Goal: Task Accomplishment & Management: Use online tool/utility

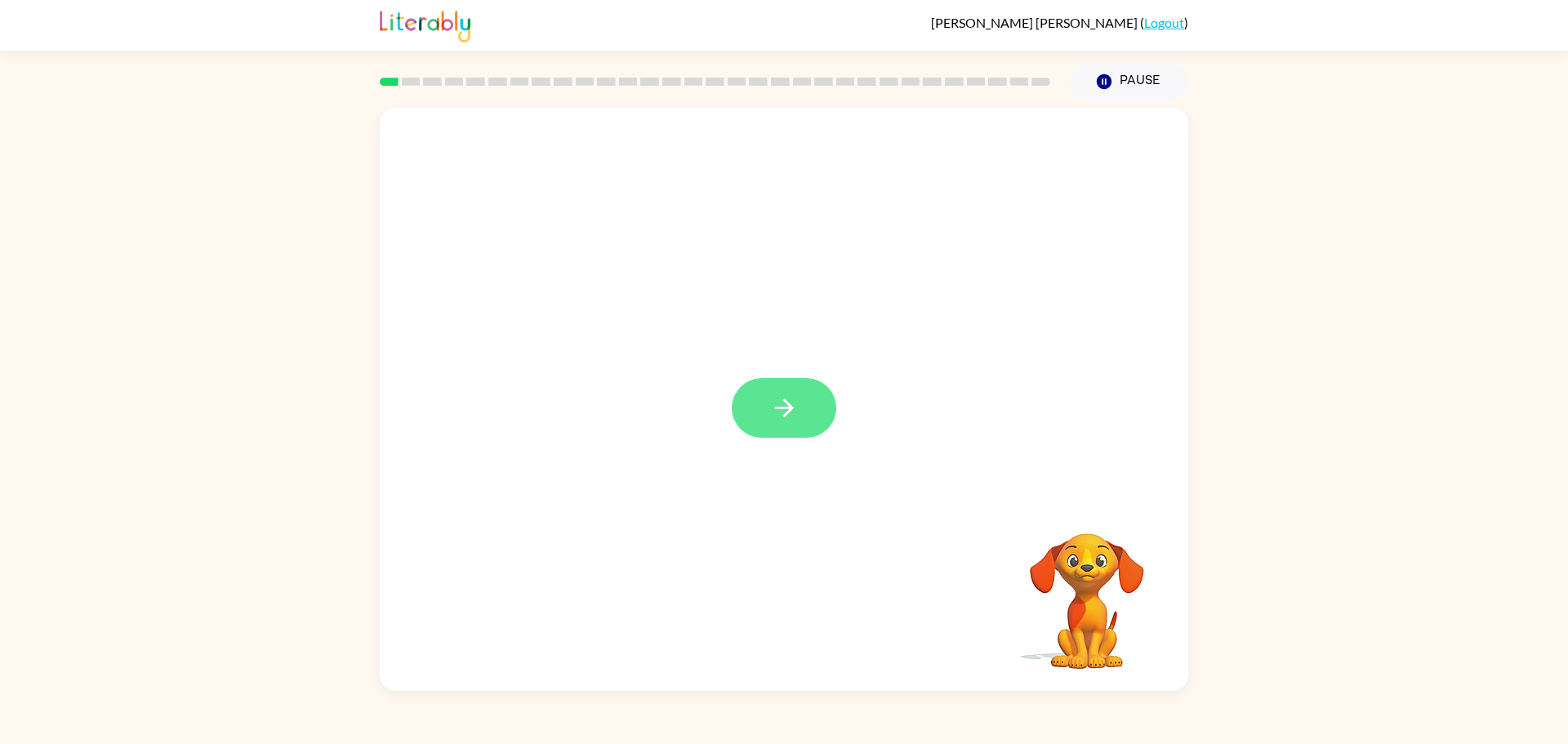
click at [761, 430] on button "button" at bounding box center [783, 408] width 104 height 60
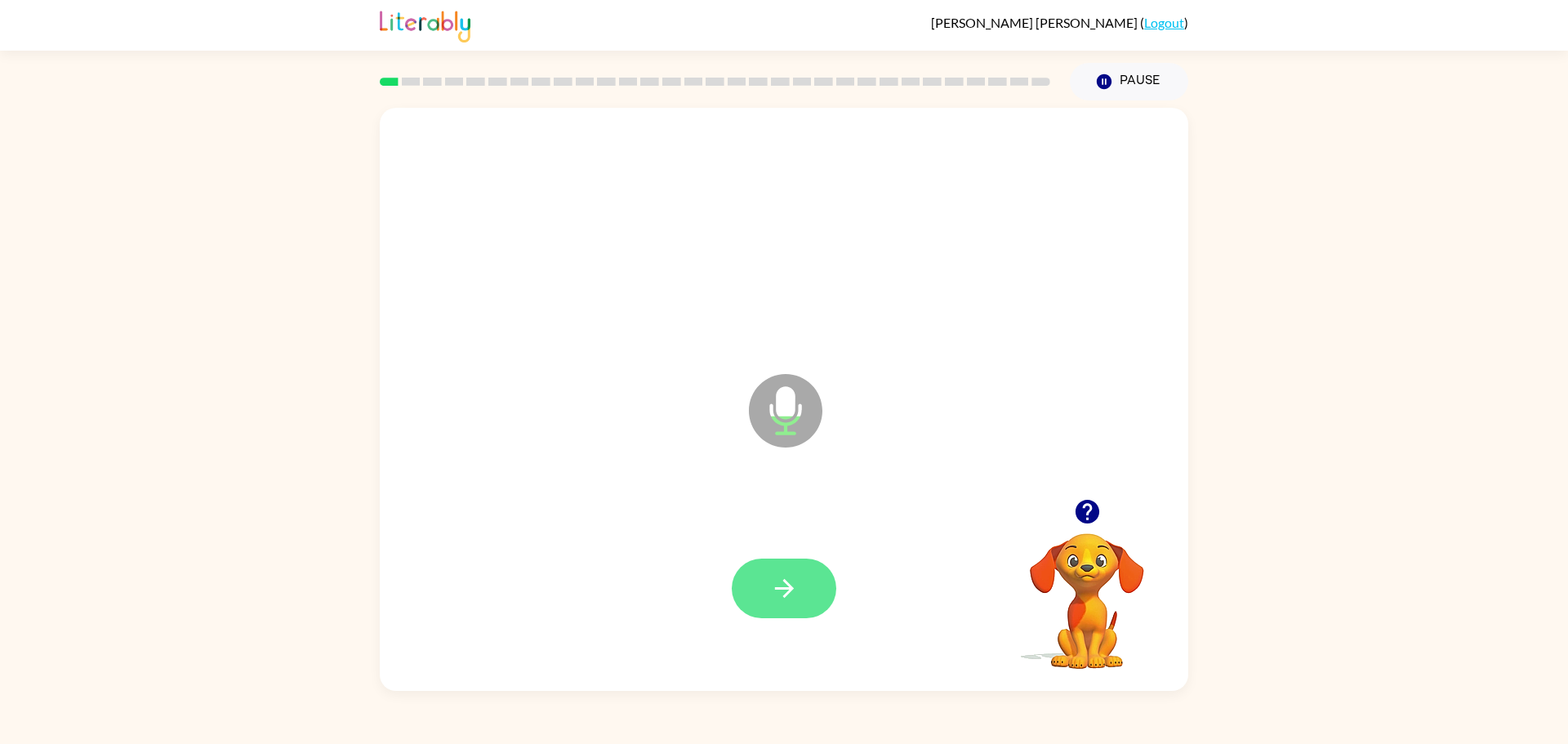
click at [781, 590] on icon "button" at bounding box center [784, 588] width 29 height 29
click at [786, 595] on icon "button" at bounding box center [784, 588] width 29 height 29
click at [803, 590] on button "button" at bounding box center [783, 588] width 104 height 60
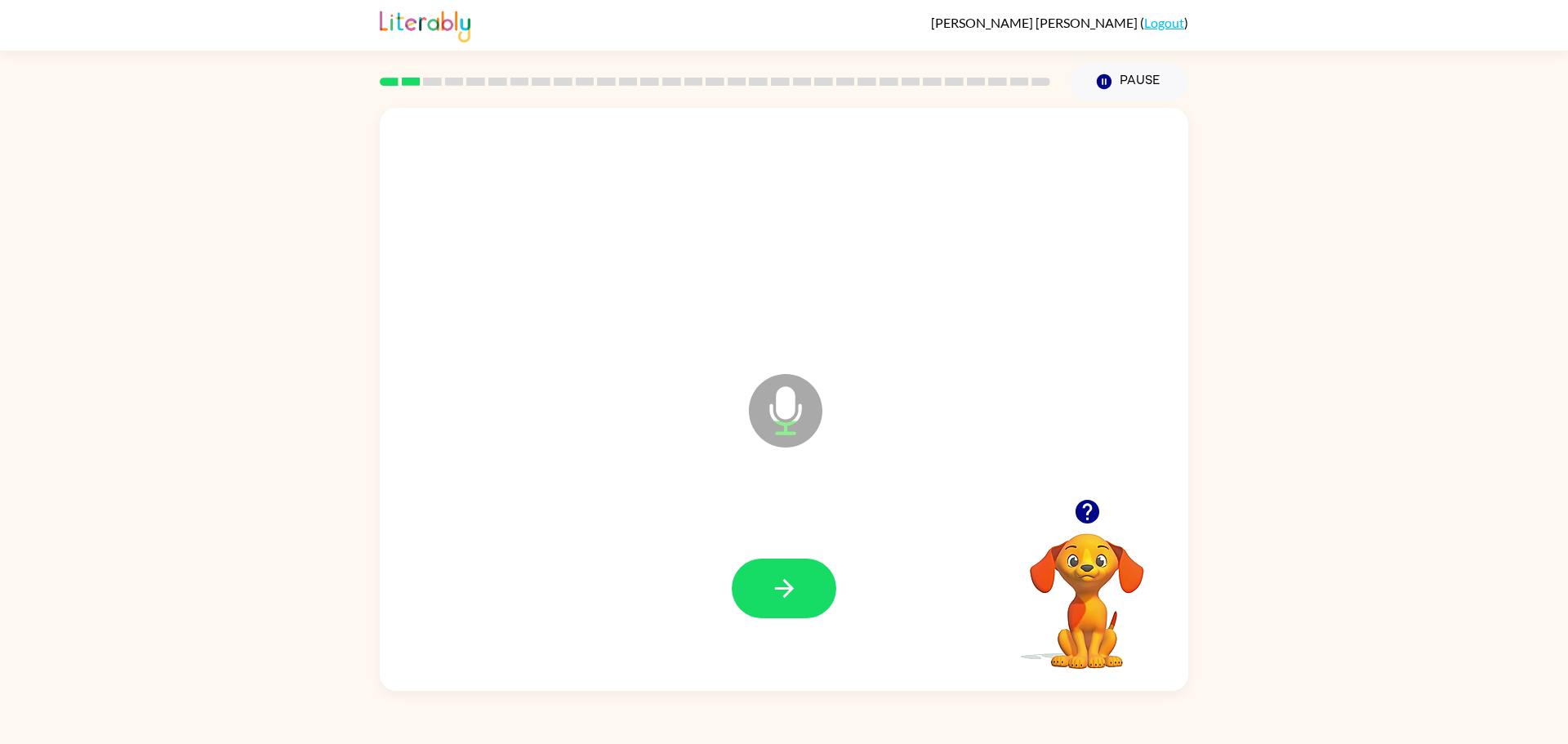
click at [803, 590] on button "button" at bounding box center [783, 588] width 104 height 60
click at [803, 587] on button "button" at bounding box center [783, 588] width 104 height 60
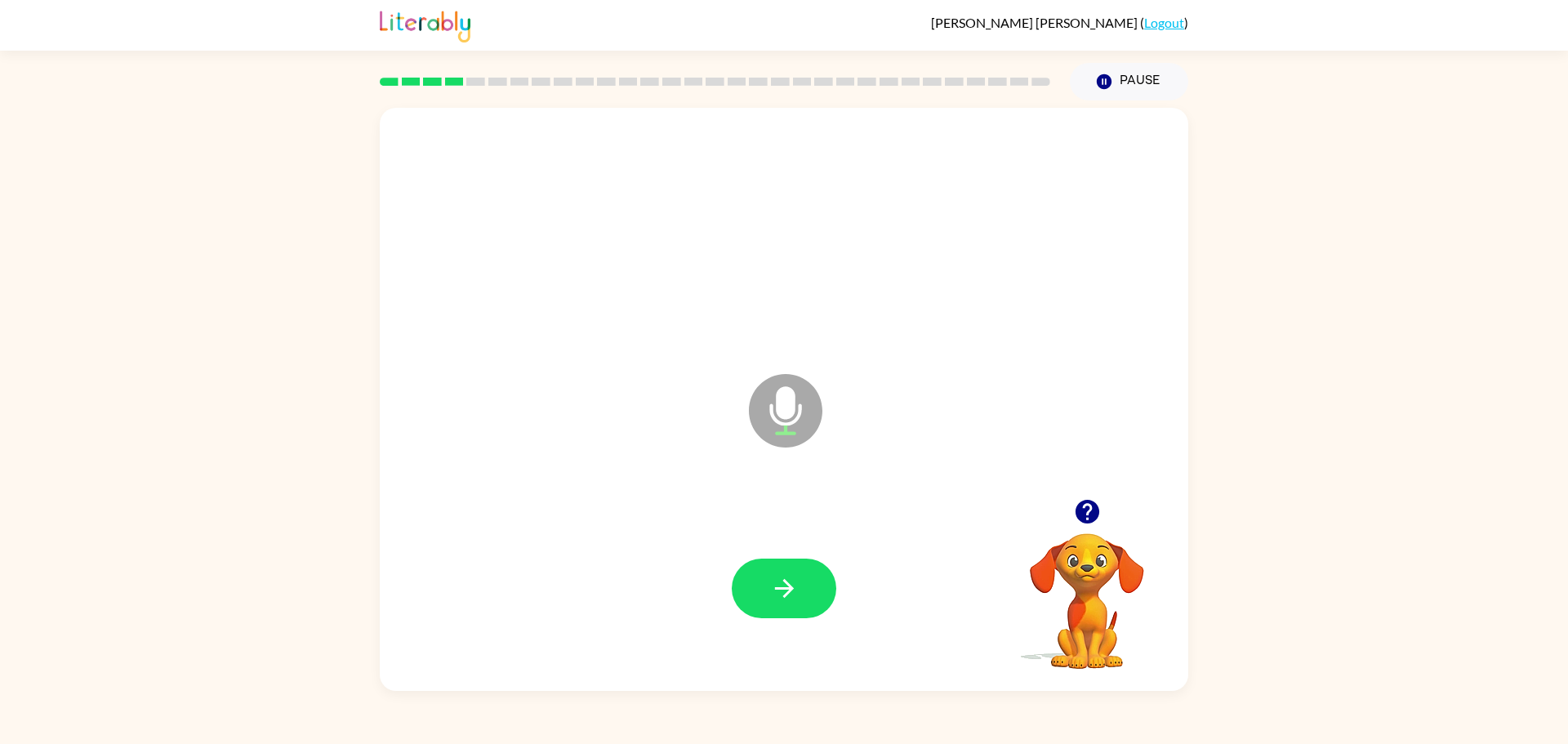
click at [803, 587] on button "button" at bounding box center [783, 588] width 104 height 60
click at [793, 575] on icon "button" at bounding box center [784, 588] width 29 height 29
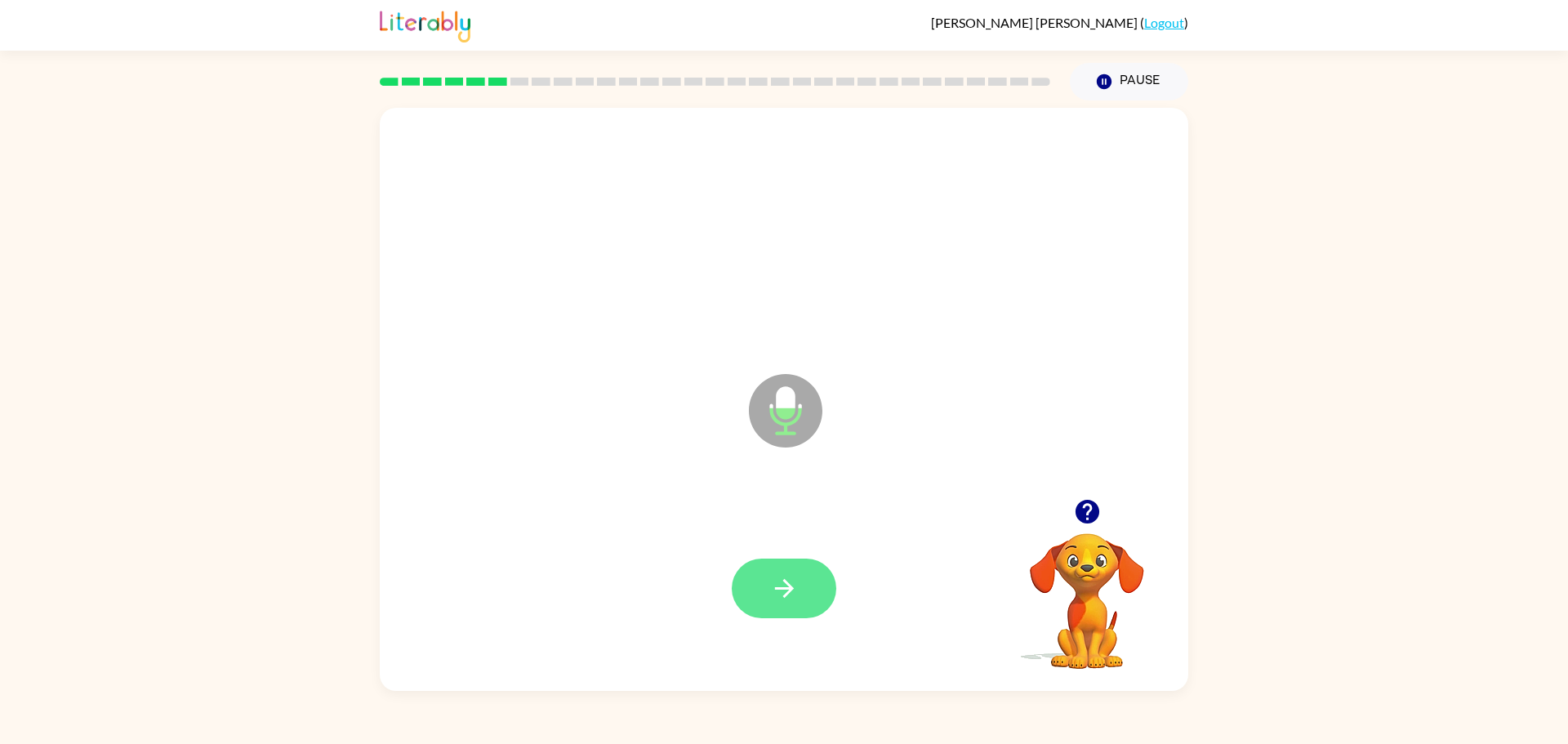
click at [790, 578] on icon "button" at bounding box center [784, 588] width 29 height 29
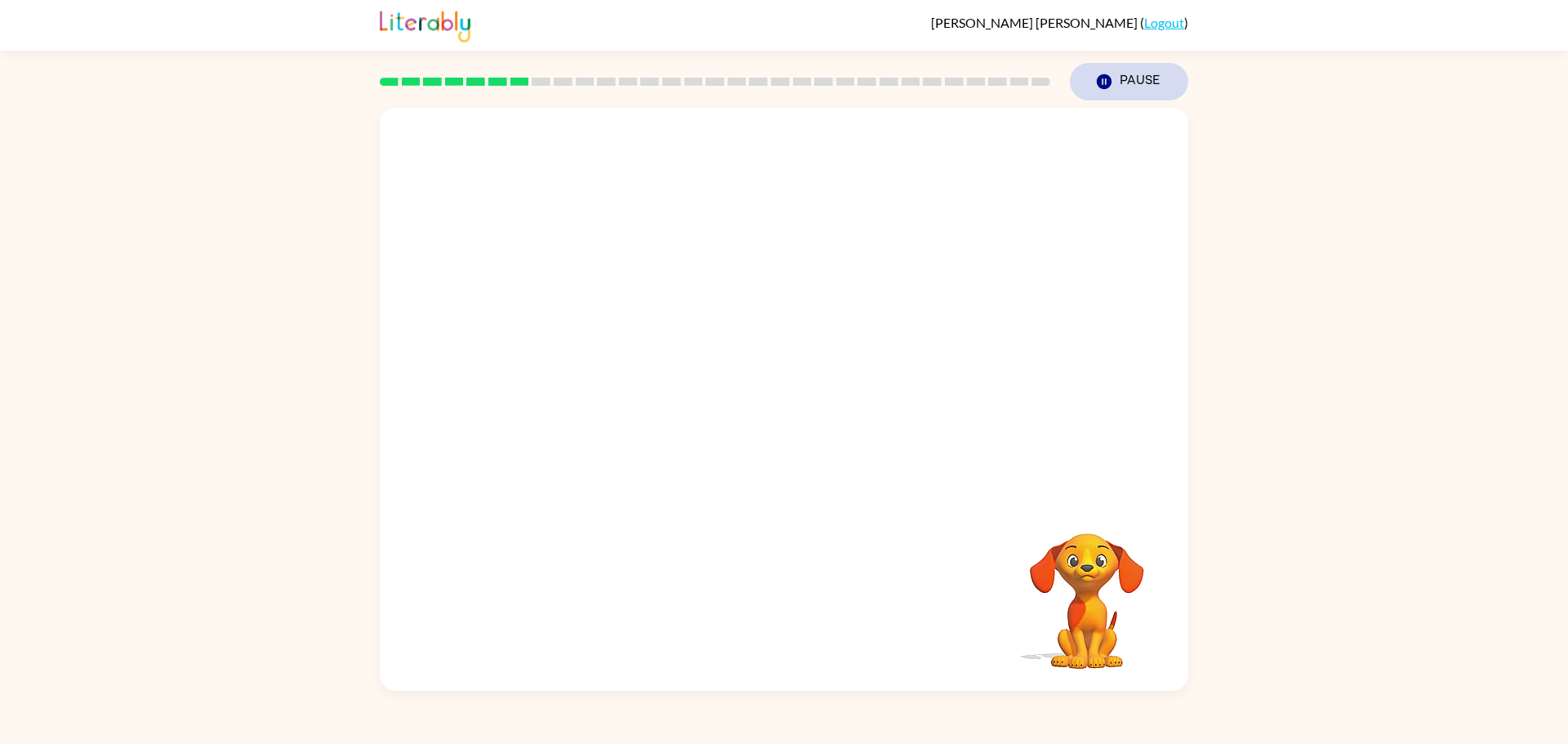
click at [1106, 82] on icon "button" at bounding box center [1104, 82] width 15 height 14
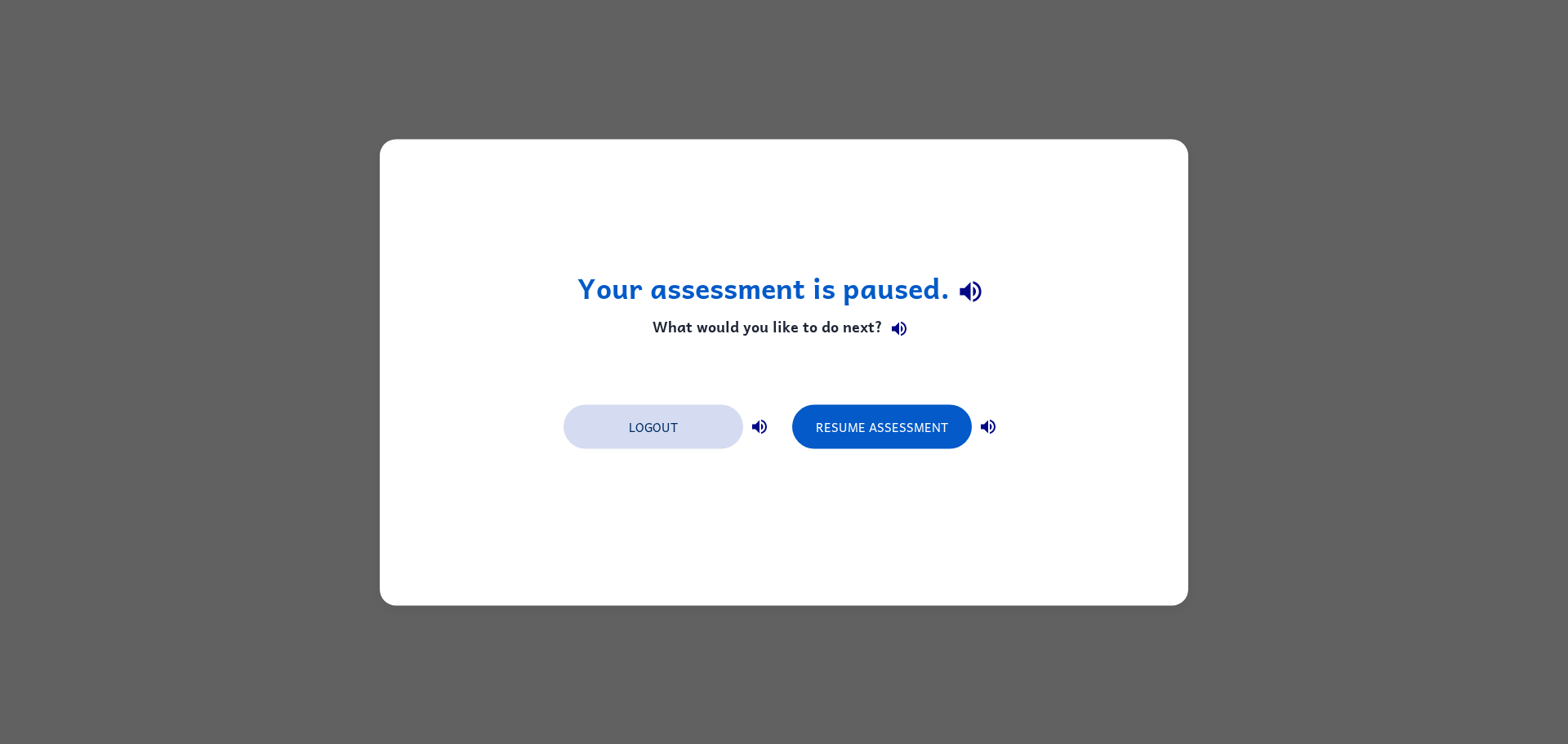
click at [716, 422] on button "Logout" at bounding box center [653, 426] width 179 height 44
